Goal: Transaction & Acquisition: Purchase product/service

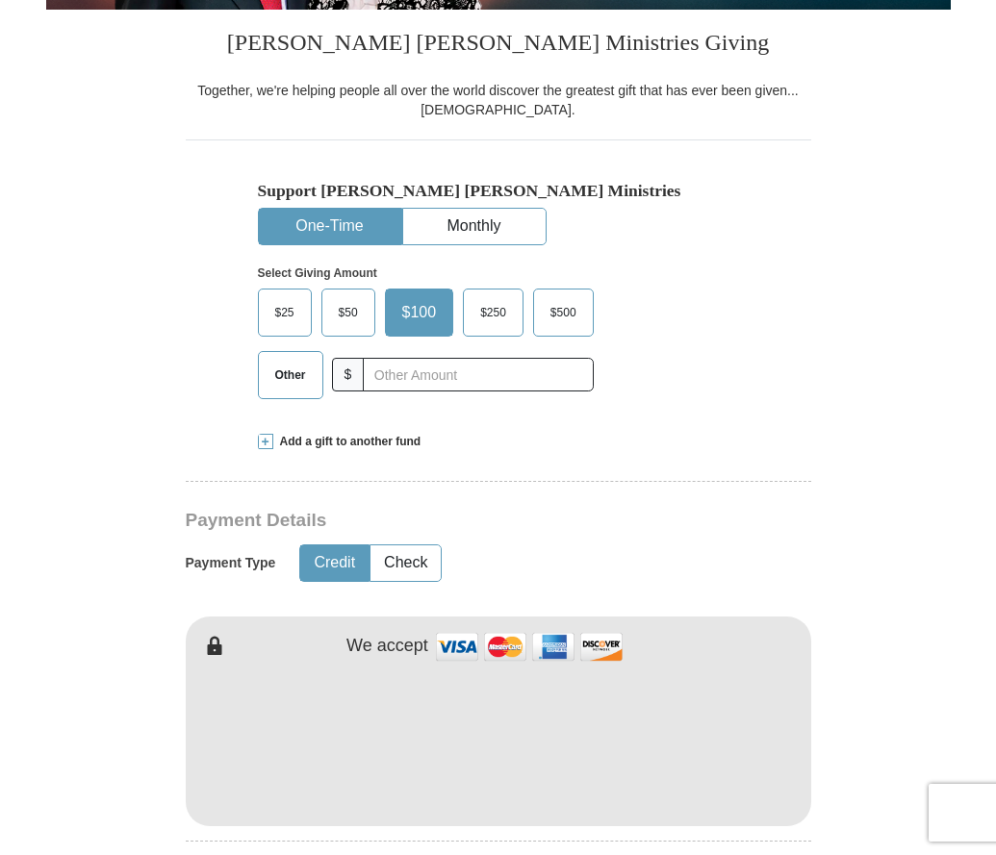
scroll to position [427, 0]
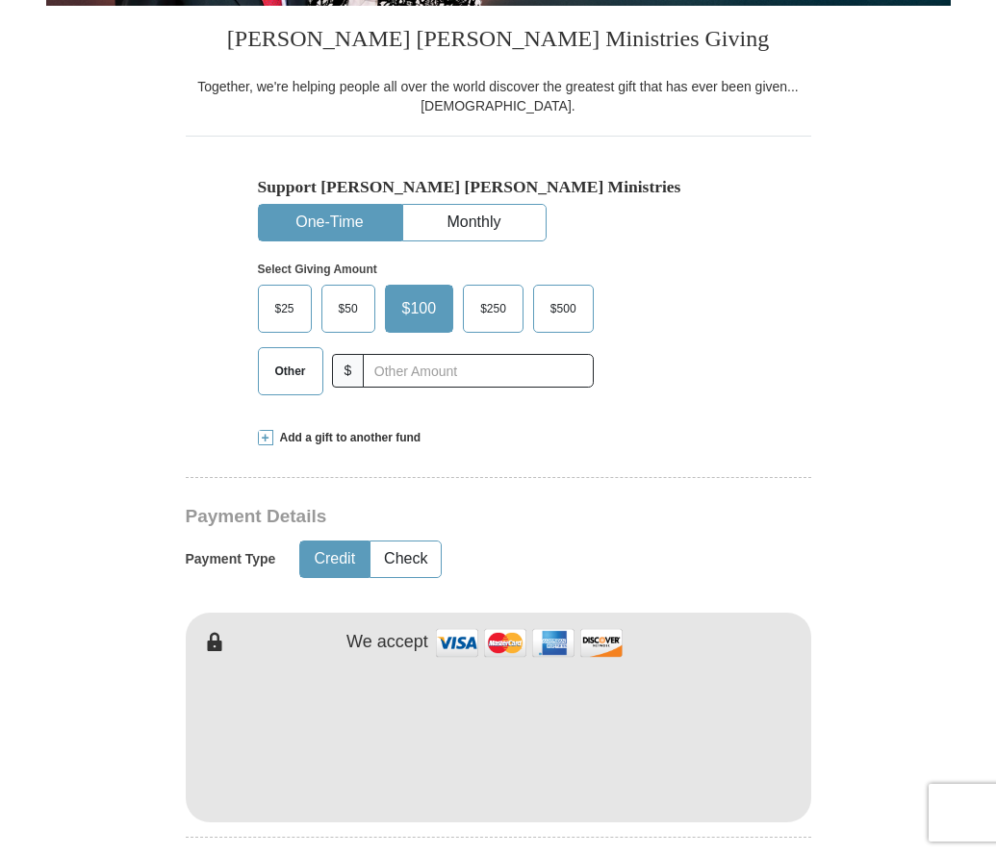
click at [289, 437] on span "Add a gift to another fund" at bounding box center [347, 438] width 148 height 16
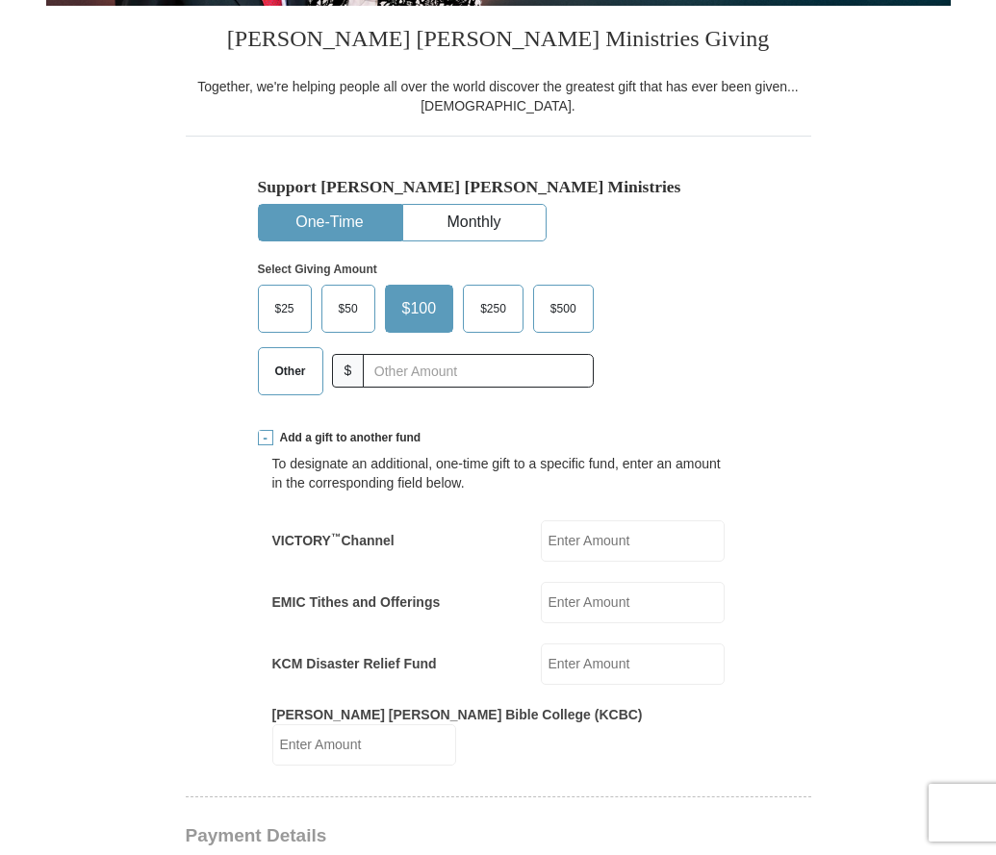
click at [619, 607] on input "EMIC Tithes and Offerings" at bounding box center [633, 602] width 184 height 41
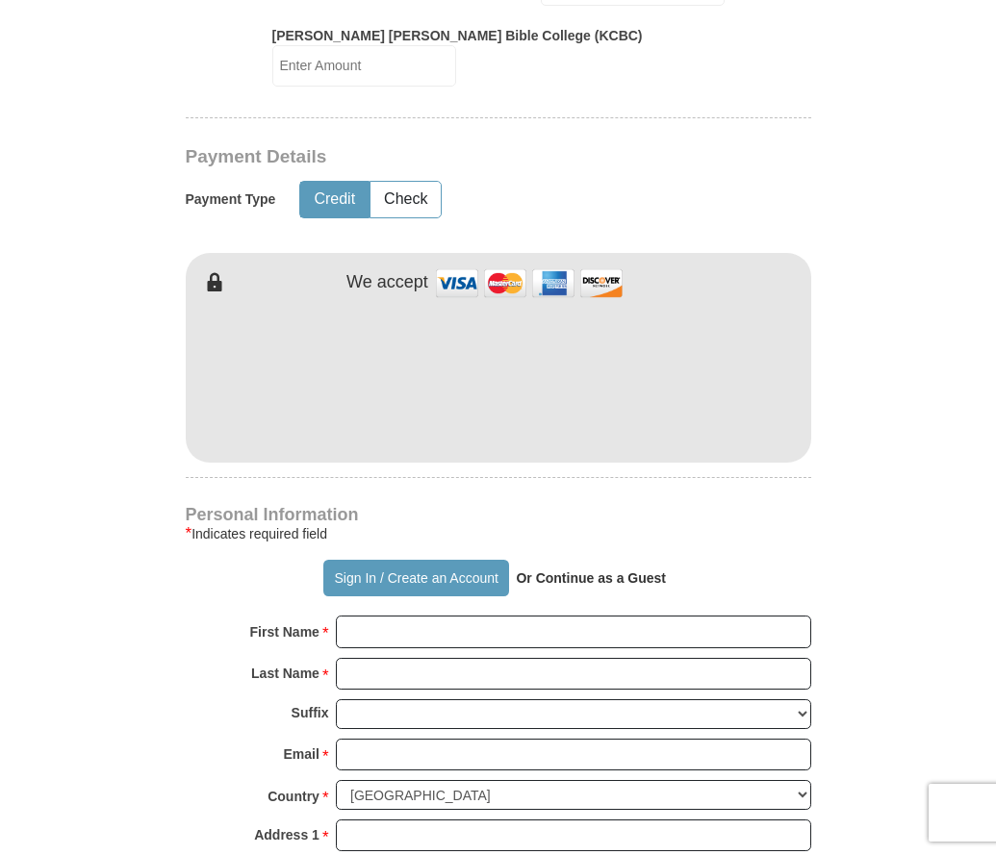
scroll to position [1126, 0]
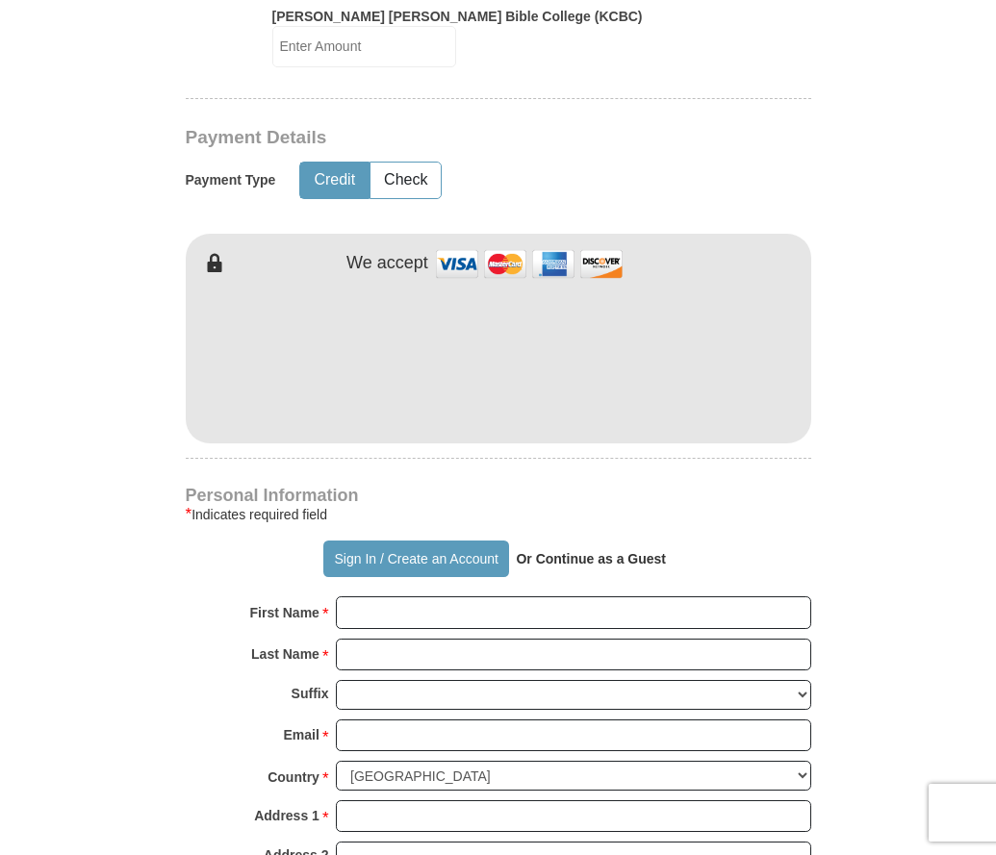
type input "100.00"
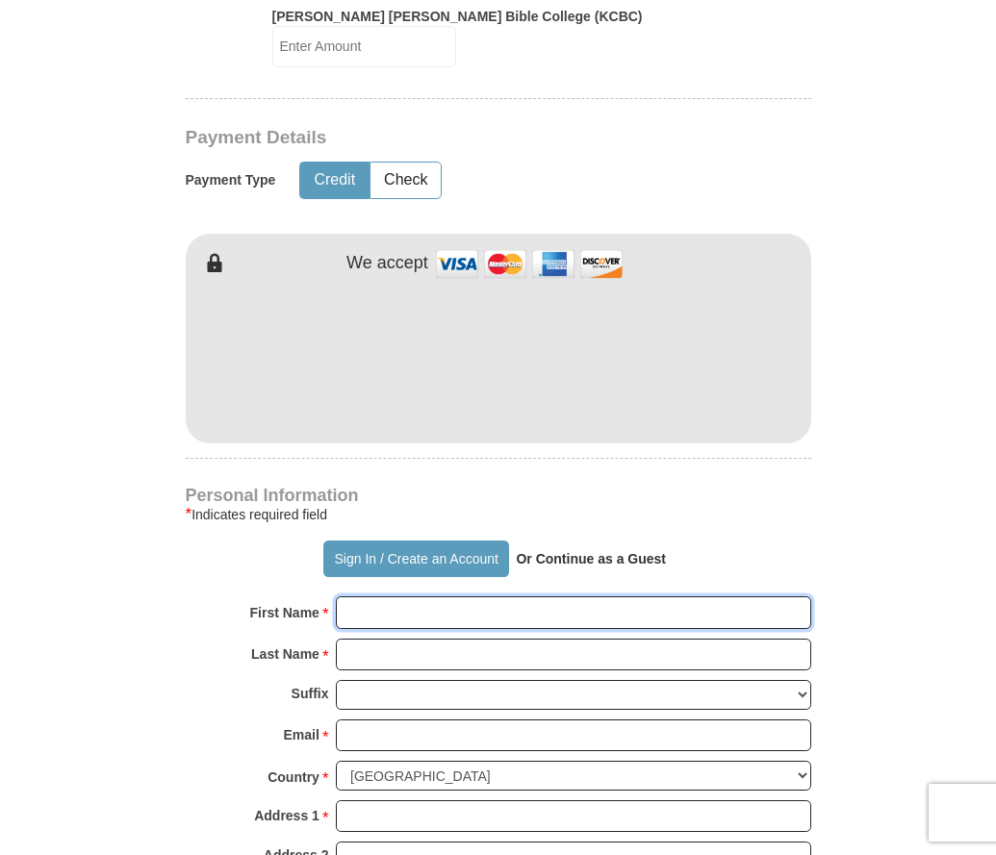
click at [445, 596] on input "First Name *" at bounding box center [573, 612] width 475 height 33
type input "[PERSON_NAME]"
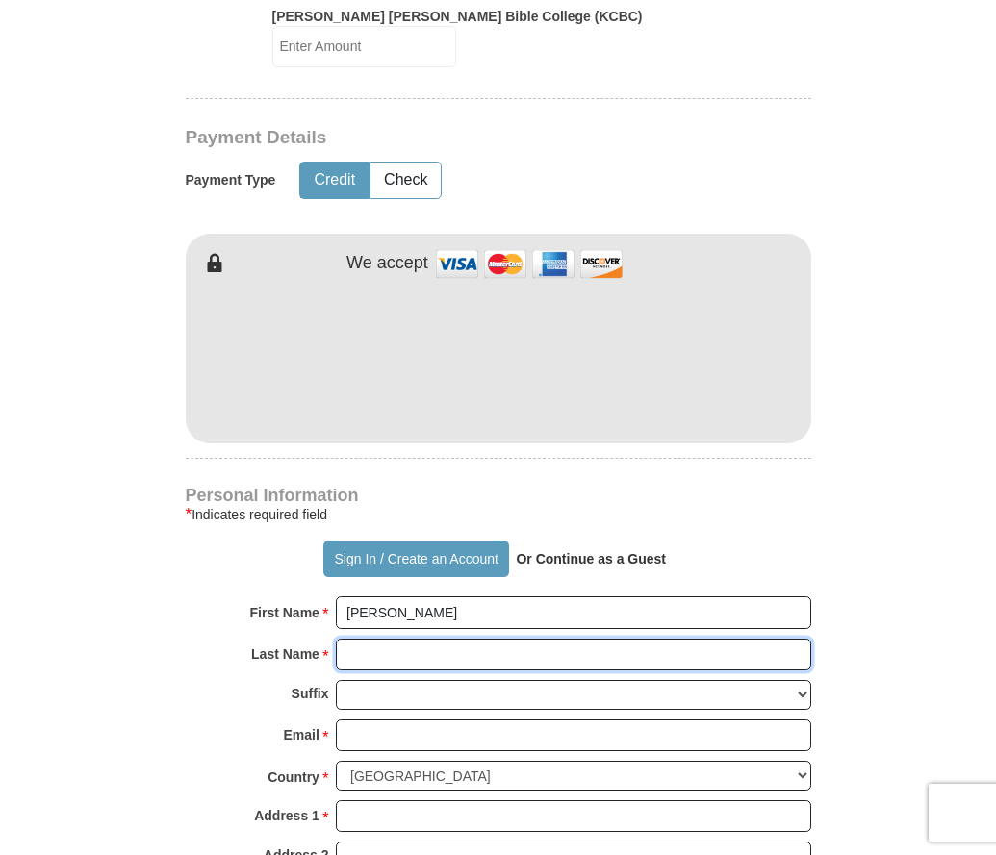
click at [426, 645] on input "Last Name *" at bounding box center [573, 655] width 475 height 33
type input "Ade"
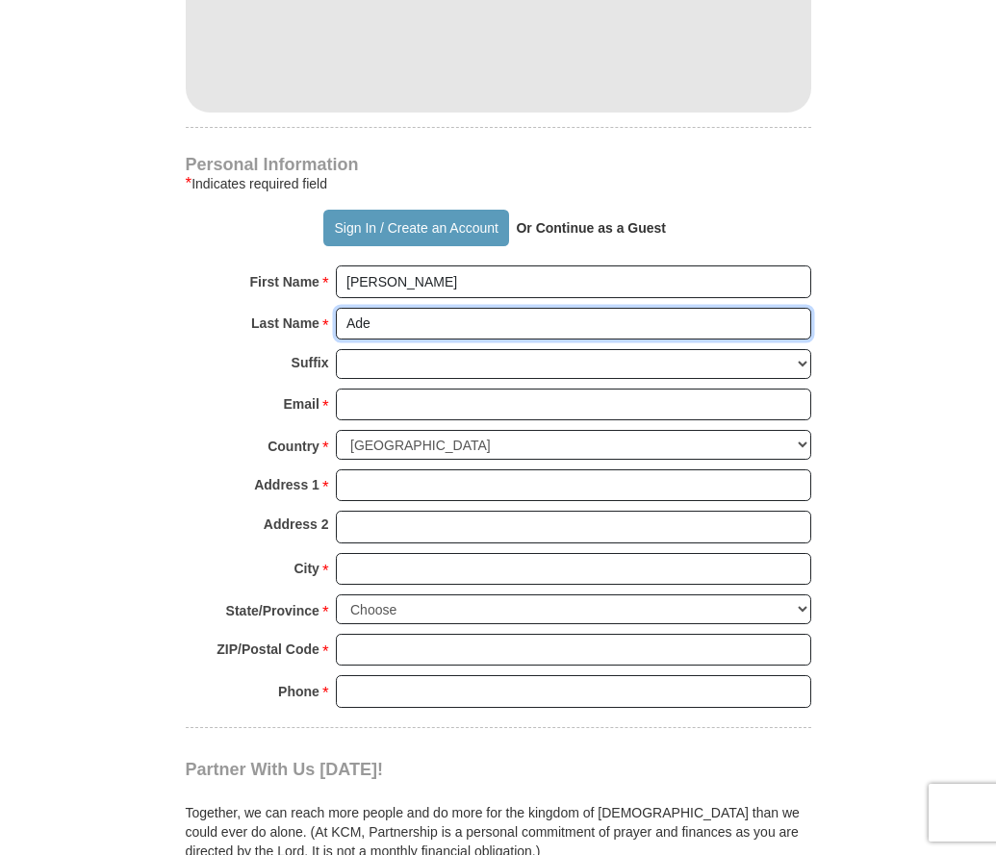
scroll to position [1491, 0]
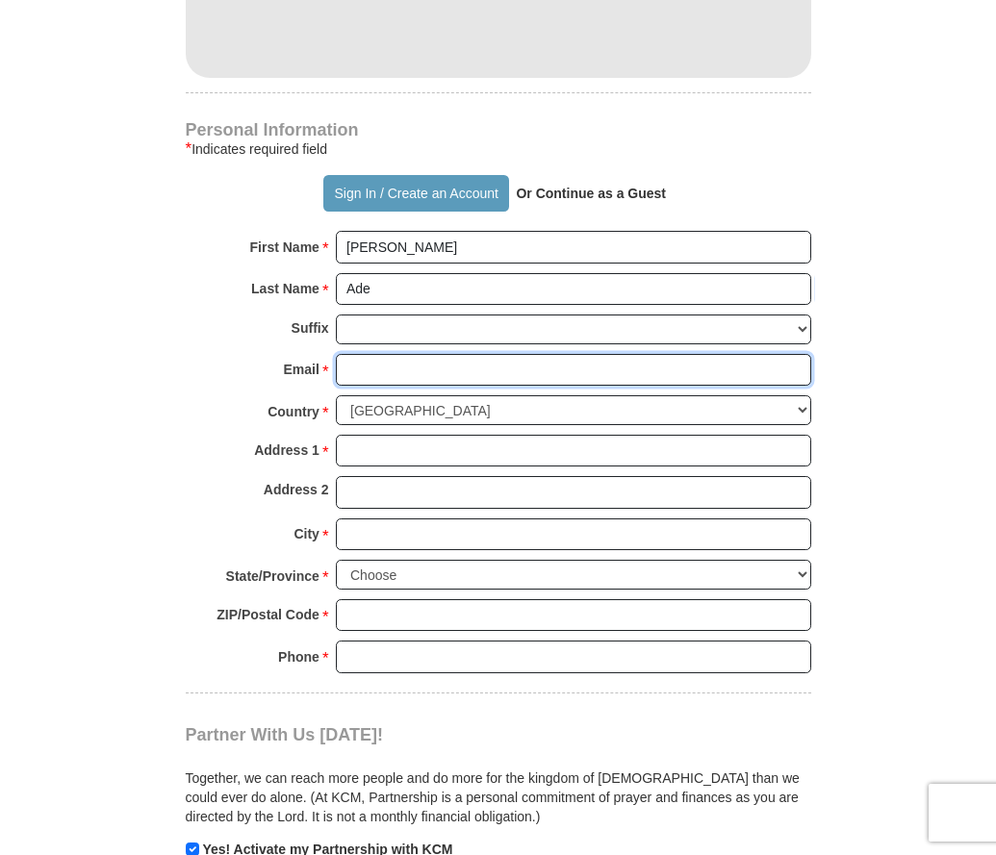
click at [392, 354] on input "Email *" at bounding box center [573, 370] width 475 height 33
type input "[EMAIL_ADDRESS][DOMAIN_NAME]"
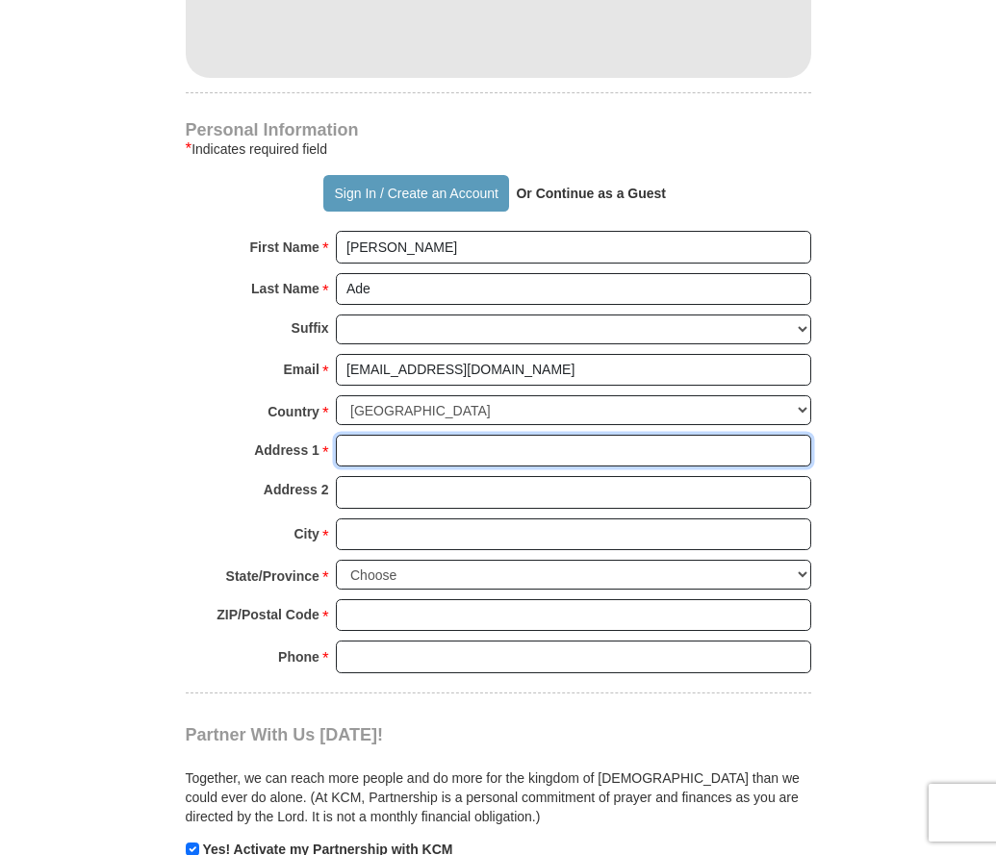
type input "[STREET_ADDRESS]"
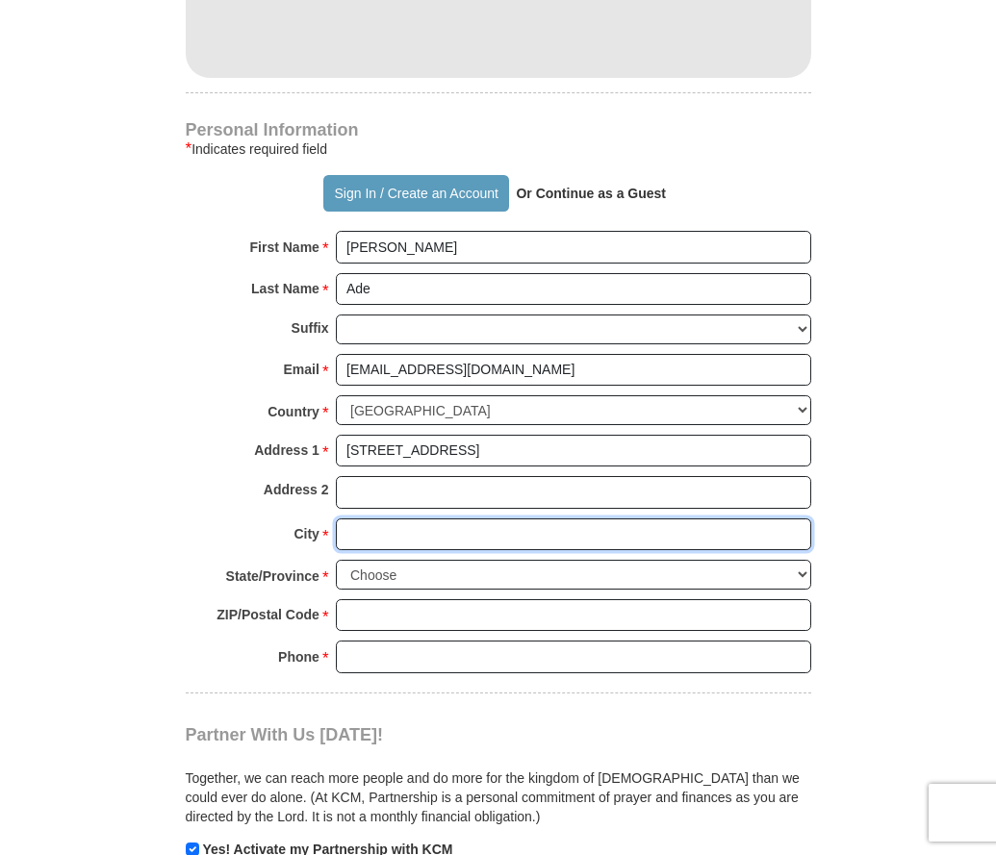
type input "Fairfax"
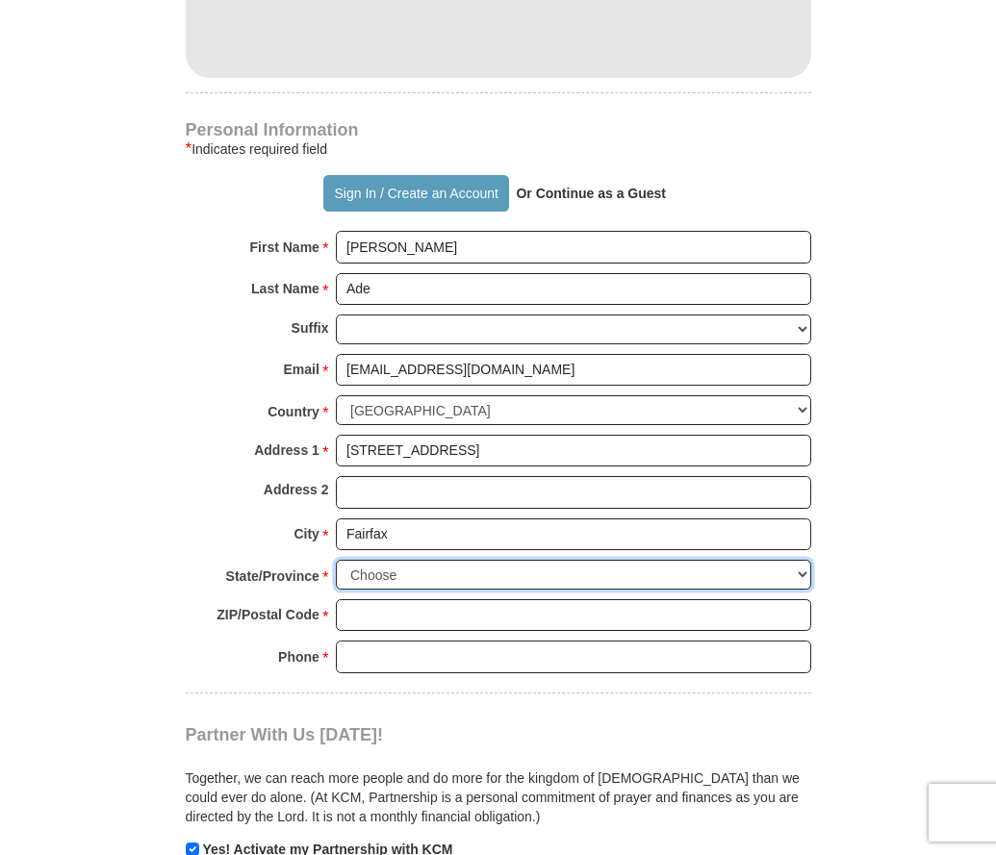
select select "VA"
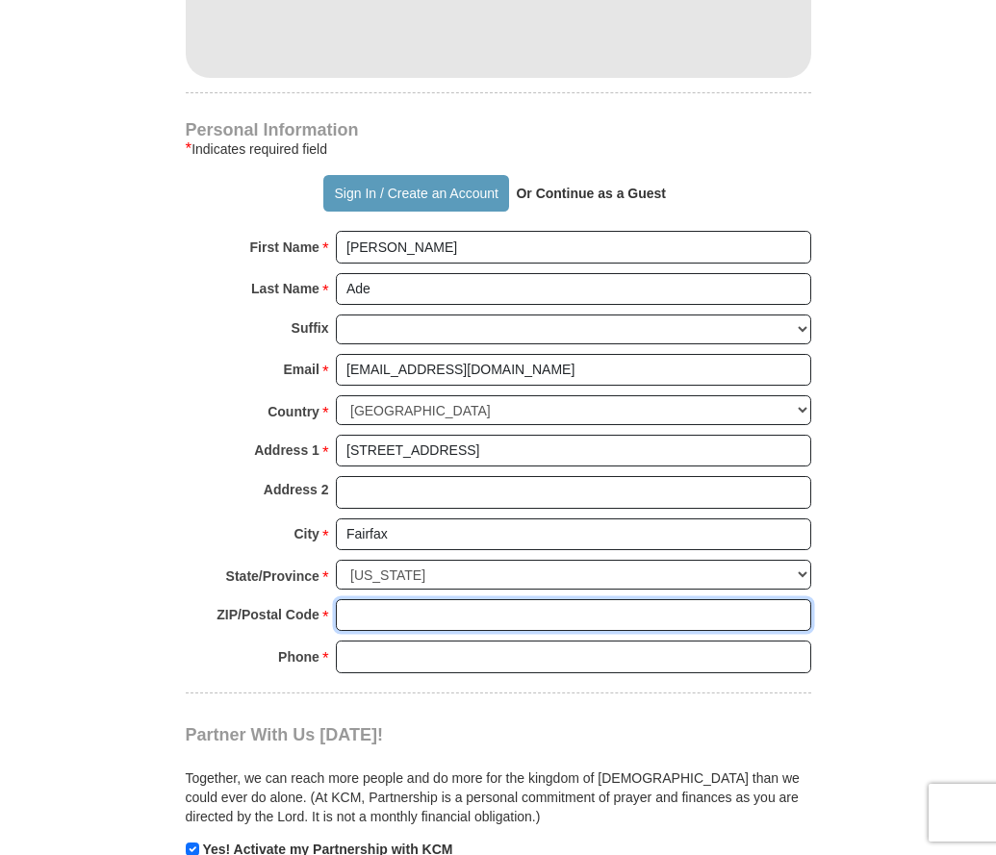
type input "22032-1830"
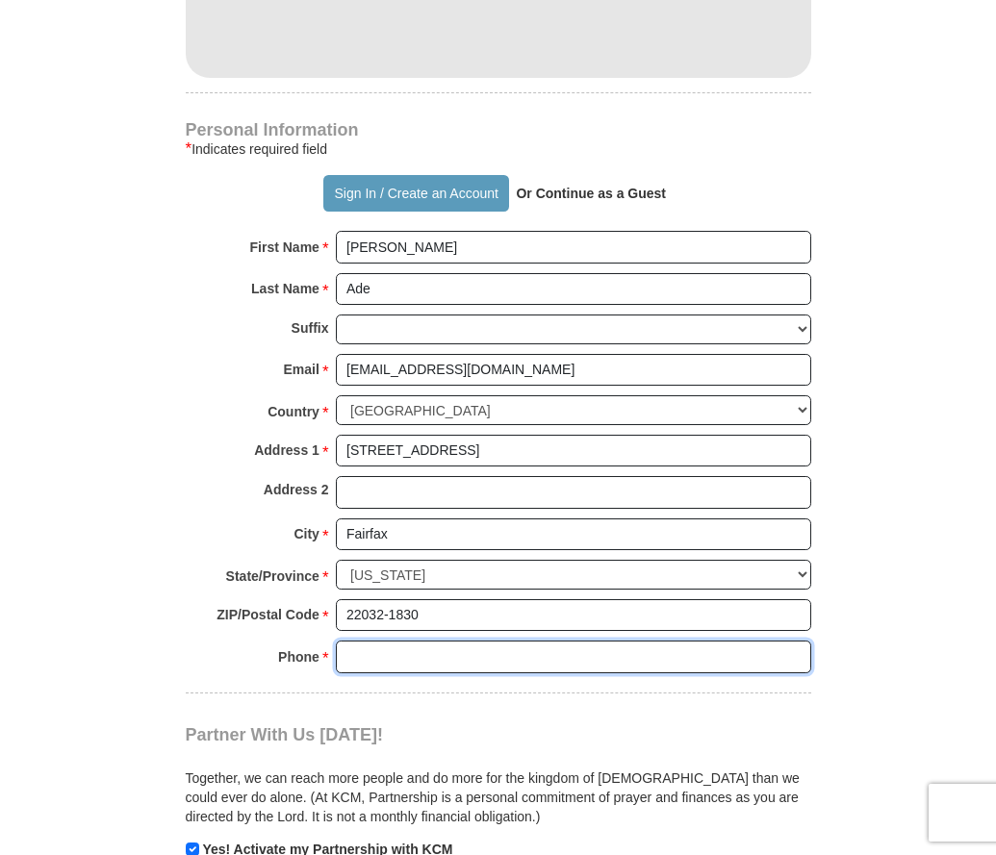
type input "7038353850"
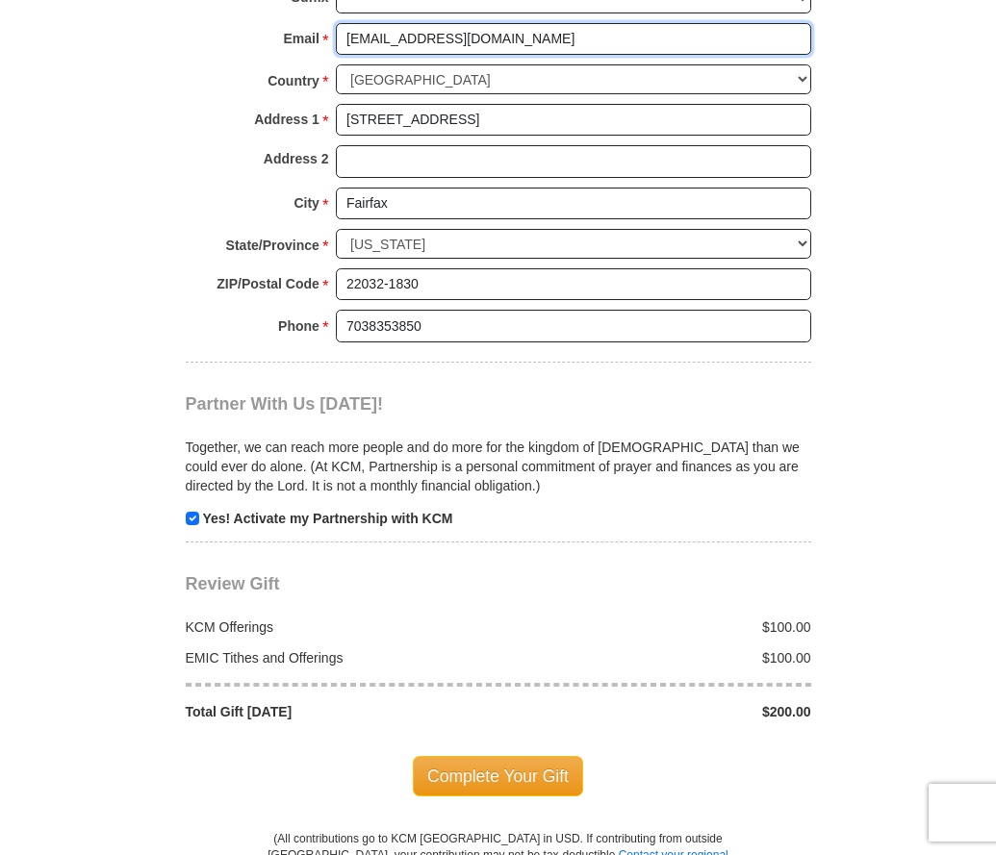
scroll to position [1930, 0]
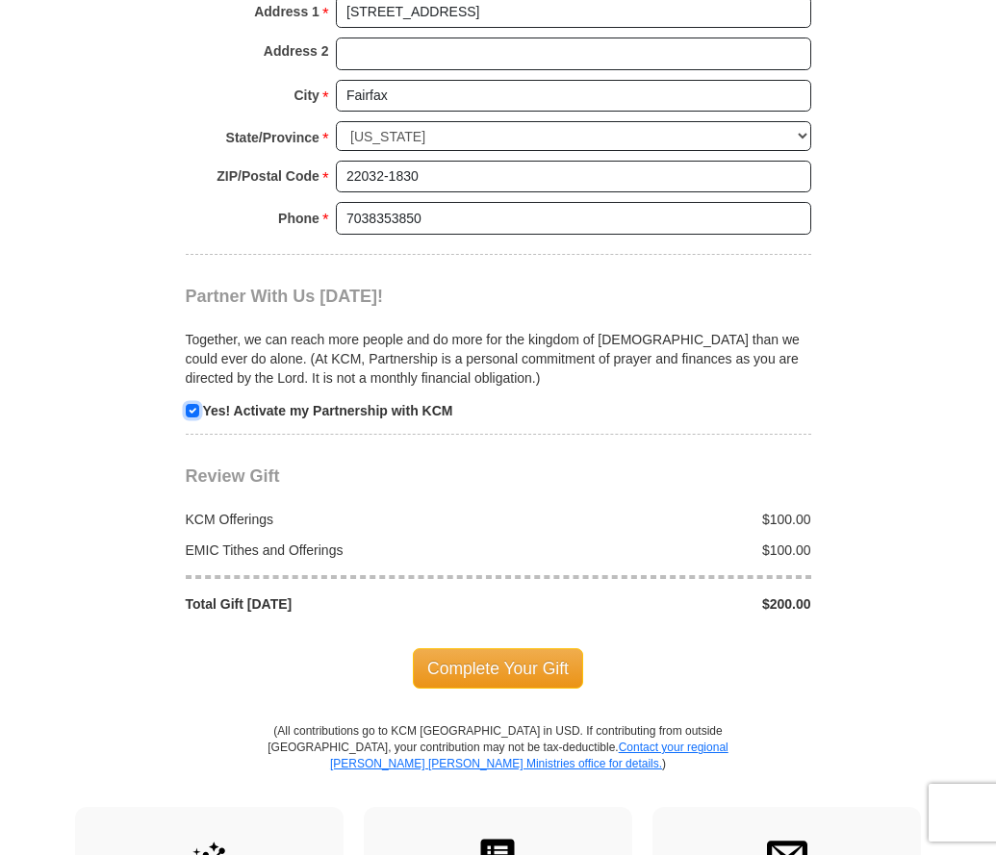
click at [191, 404] on input "checkbox" at bounding box center [192, 410] width 13 height 13
checkbox input "false"
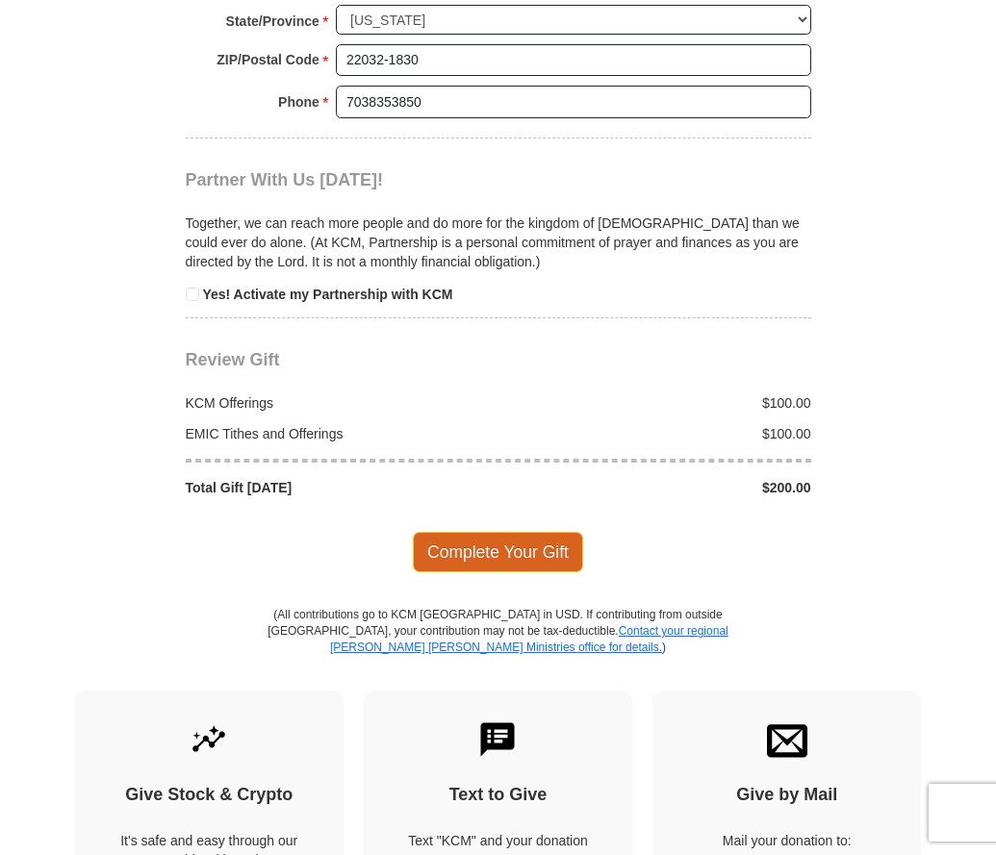
click at [544, 537] on span "Complete Your Gift" at bounding box center [498, 552] width 170 height 40
